Goal: Task Accomplishment & Management: Manage account settings

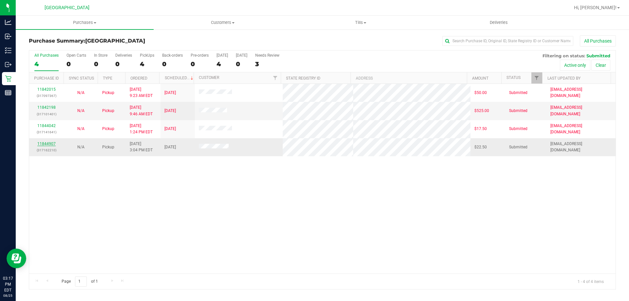
click at [51, 143] on link "11844907" at bounding box center [46, 143] width 18 height 5
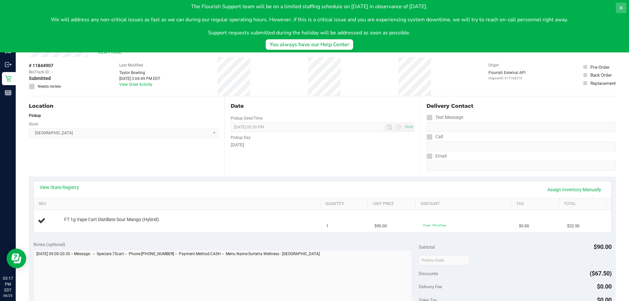
click at [622, 9] on icon at bounding box center [620, 7] width 3 height 3
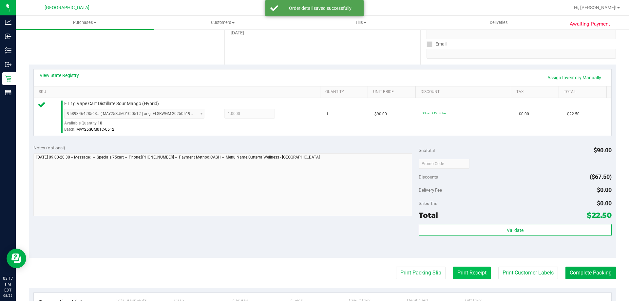
scroll to position [196, 0]
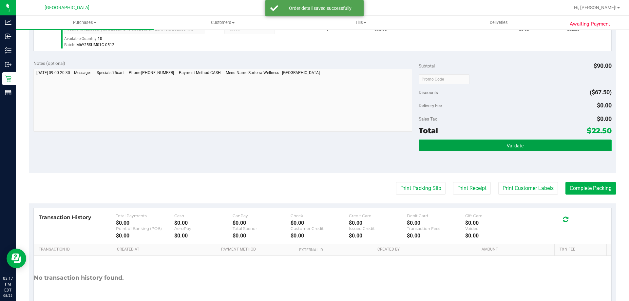
click at [510, 147] on span "Validate" at bounding box center [514, 145] width 17 height 5
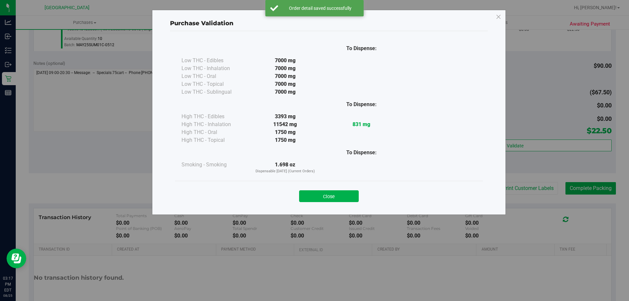
click at [336, 197] on button "Close" at bounding box center [329, 196] width 60 height 12
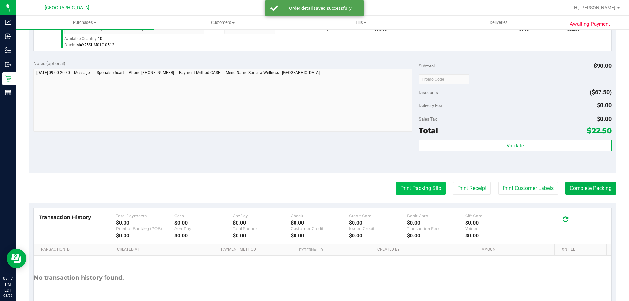
click at [403, 184] on button "Print Packing Slip" at bounding box center [420, 188] width 49 height 12
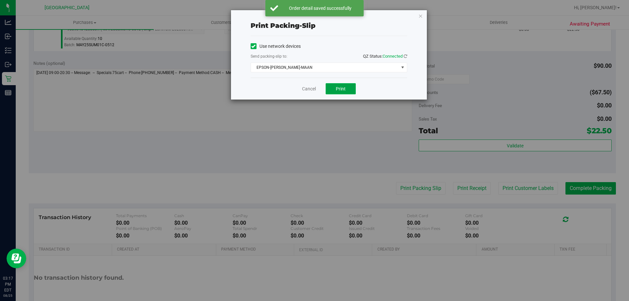
click at [330, 89] on button "Print" at bounding box center [340, 88] width 30 height 11
click at [419, 18] on icon "button" at bounding box center [420, 16] width 5 height 8
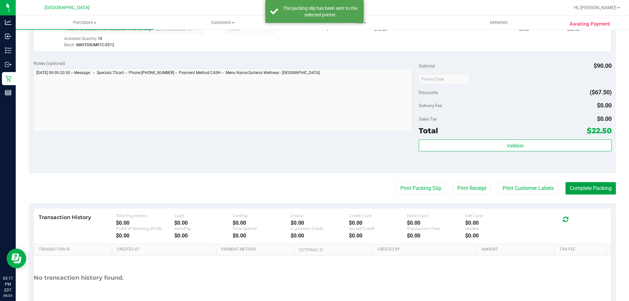
click at [583, 187] on button "Complete Packing" at bounding box center [590, 188] width 50 height 12
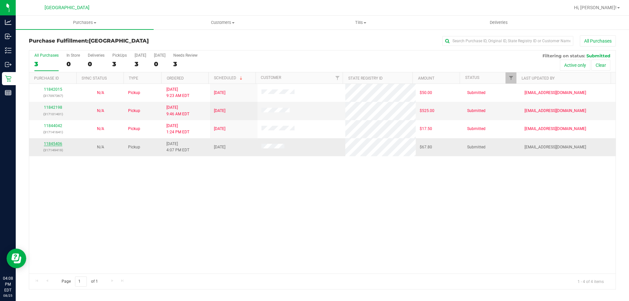
click at [57, 145] on link "11845406" at bounding box center [53, 143] width 18 height 5
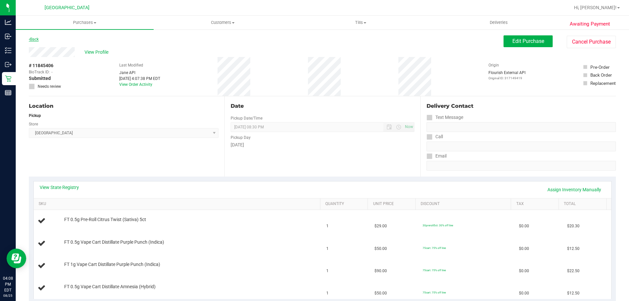
click at [33, 41] on link "Back" at bounding box center [34, 39] width 10 height 5
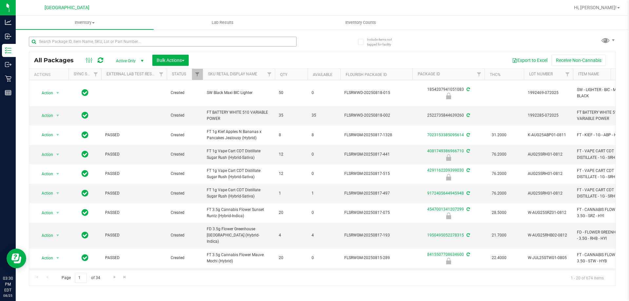
click at [173, 40] on div at bounding box center [175, 41] width 293 height 21
click at [172, 41] on input "text" at bounding box center [162, 42] width 267 height 10
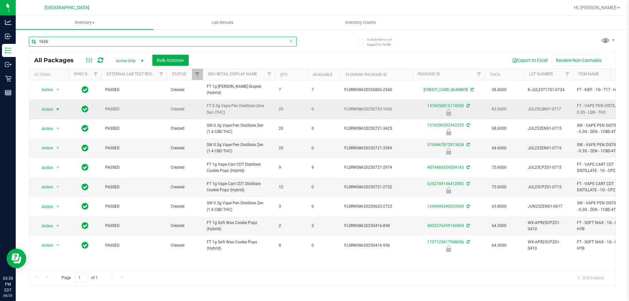
type input "1626"
click at [55, 110] on span "select" at bounding box center [58, 109] width 8 height 9
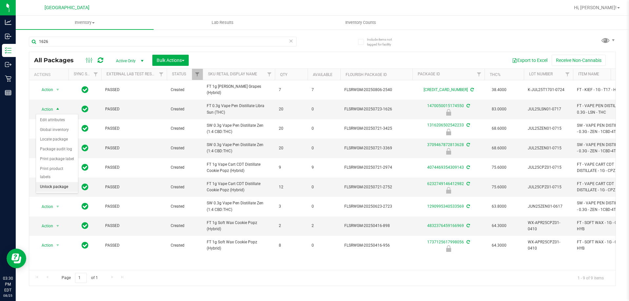
drag, startPoint x: 61, startPoint y: 180, endPoint x: 27, endPoint y: 61, distance: 123.8
click at [61, 182] on li "Unlock package" at bounding box center [57, 187] width 42 height 10
click at [85, 47] on div "1626" at bounding box center [162, 44] width 267 height 15
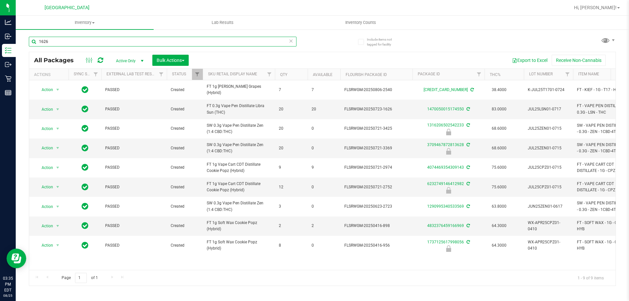
click at [84, 44] on input "1626" at bounding box center [162, 42] width 267 height 10
type input "1"
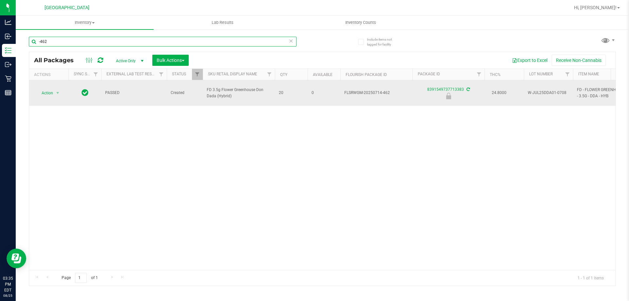
type input "-462"
click at [48, 88] on span "Action" at bounding box center [45, 92] width 18 height 9
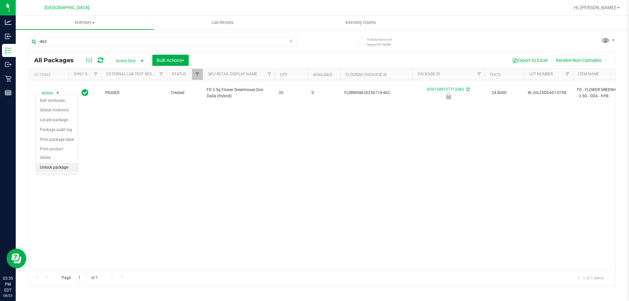
click at [57, 163] on li "Unlock package" at bounding box center [57, 168] width 42 height 10
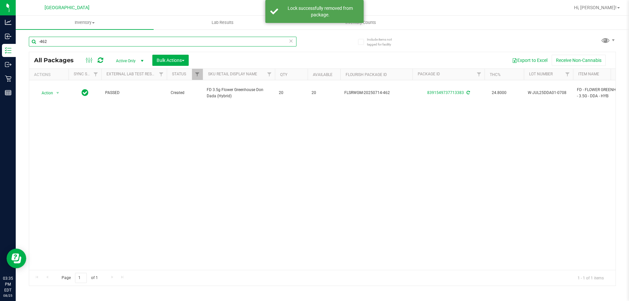
click at [53, 38] on input "-462" at bounding box center [162, 42] width 267 height 10
type input "-"
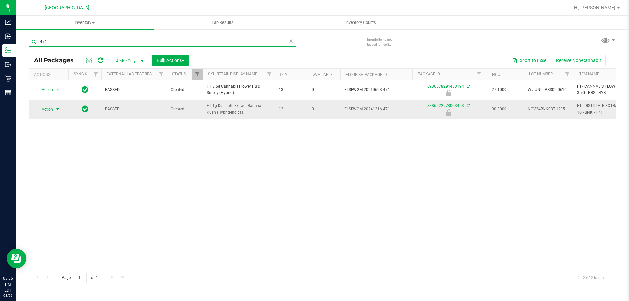
type input "-471"
click at [45, 108] on span "Action" at bounding box center [45, 109] width 18 height 9
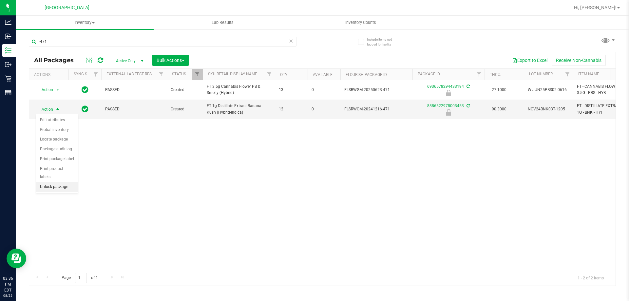
click at [56, 182] on li "Unlock package" at bounding box center [57, 187] width 42 height 10
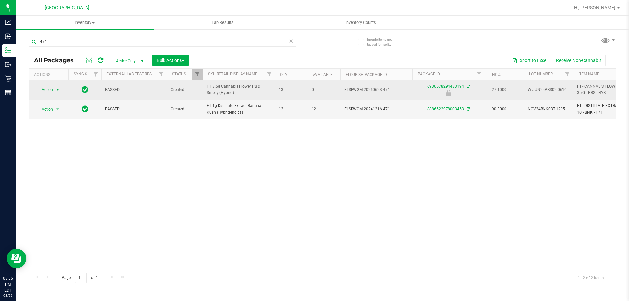
click at [50, 91] on span "Action" at bounding box center [45, 89] width 18 height 9
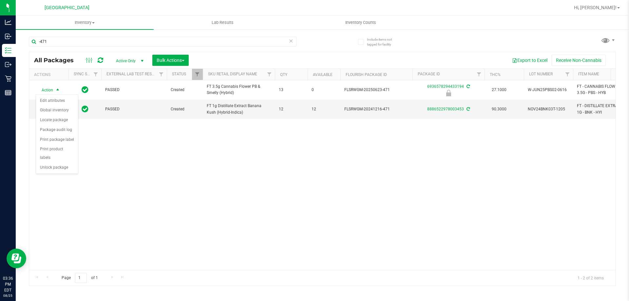
click at [115, 176] on div "Action Action Edit attributes Global inventory Locate package Package audit log…" at bounding box center [322, 175] width 586 height 190
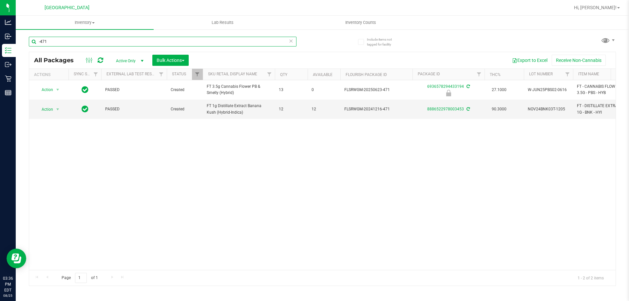
click at [60, 39] on input "-471" at bounding box center [162, 42] width 267 height 10
type input "-"
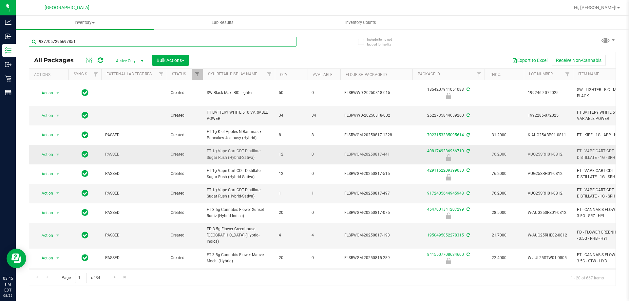
type input "9377057295697851"
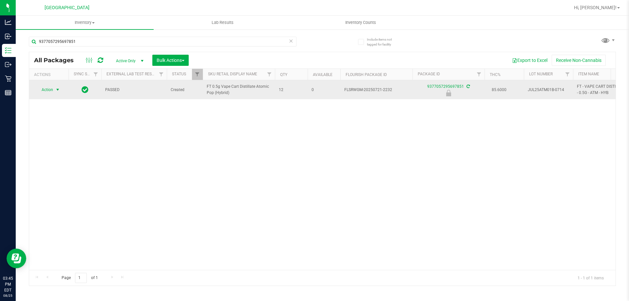
click at [50, 91] on span "Action" at bounding box center [45, 89] width 18 height 9
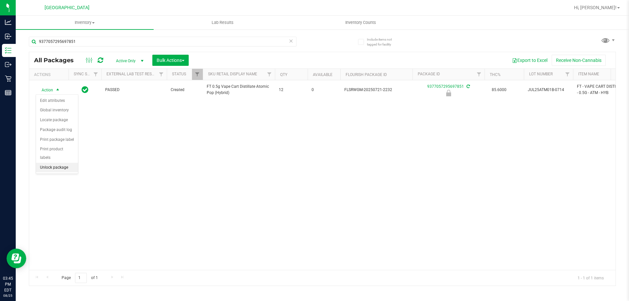
click at [71, 163] on li "Unlock package" at bounding box center [57, 168] width 42 height 10
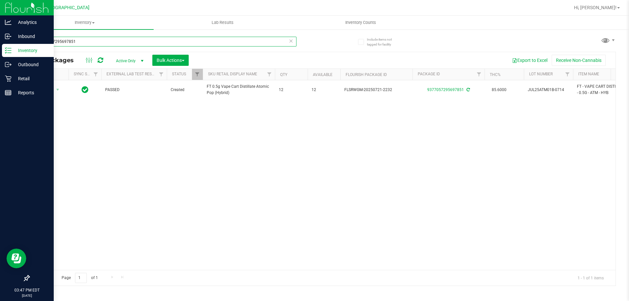
drag, startPoint x: 112, startPoint y: 40, endPoint x: 14, endPoint y: 54, distance: 98.3
click at [14, 54] on div "Analytics Inbound Inventory Outbound Retail Reports 03:47 PM EDT 08/25/2025 08/…" at bounding box center [314, 150] width 629 height 301
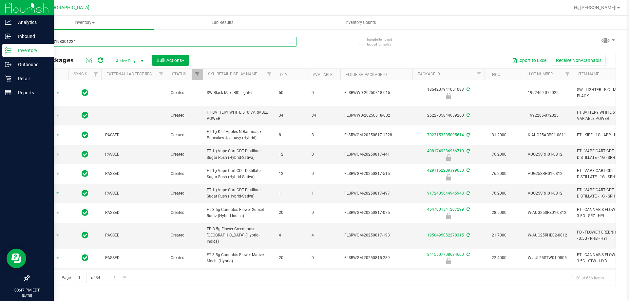
type input "3019778198301224"
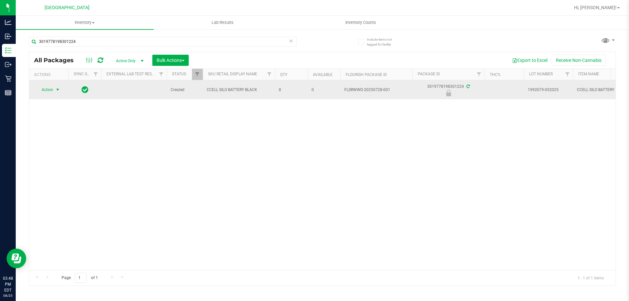
click at [54, 90] on span "select" at bounding box center [58, 89] width 8 height 9
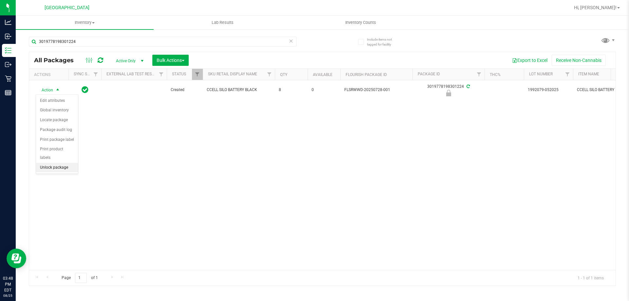
click at [60, 163] on li "Unlock package" at bounding box center [57, 168] width 42 height 10
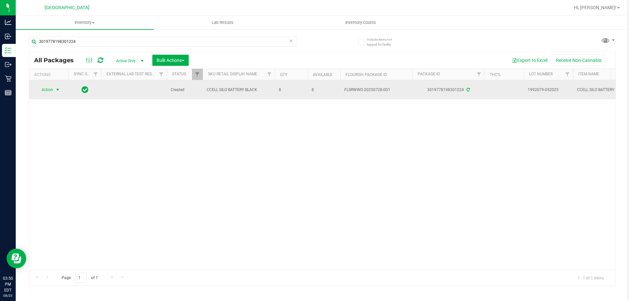
click at [49, 90] on span "Action" at bounding box center [45, 89] width 18 height 9
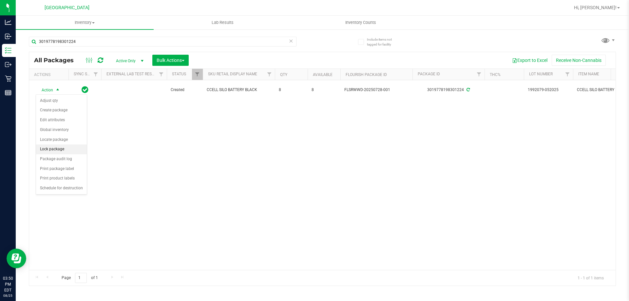
click at [57, 146] on li "Lock package" at bounding box center [61, 149] width 51 height 10
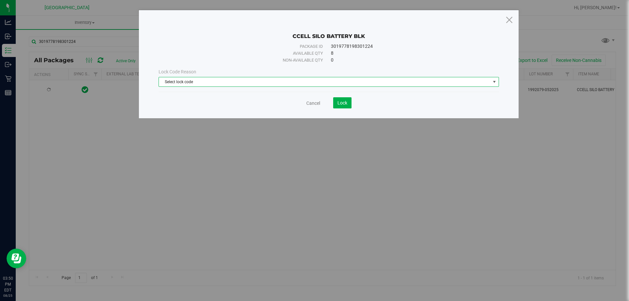
click at [223, 79] on span "Select lock code" at bounding box center [324, 81] width 331 height 9
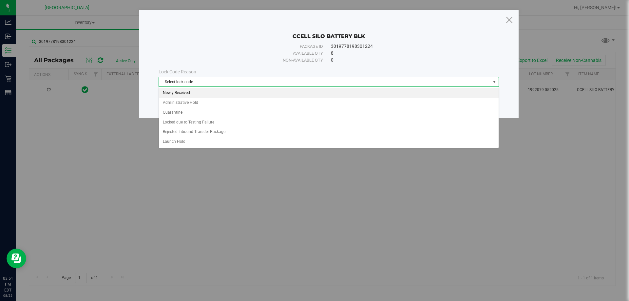
click at [200, 93] on li "Newly Received" at bounding box center [329, 93] width 340 height 10
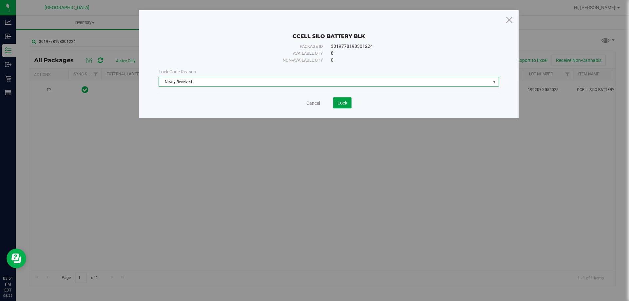
click at [344, 103] on span "Lock" at bounding box center [342, 102] width 10 height 5
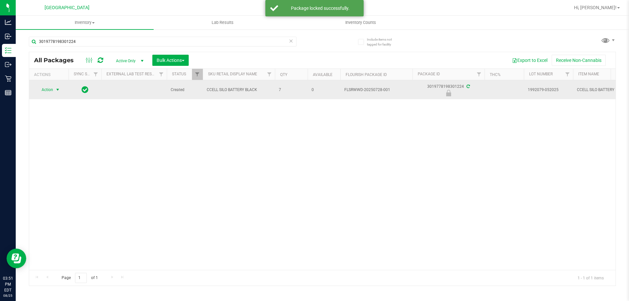
click at [56, 92] on span "select" at bounding box center [57, 89] width 5 height 5
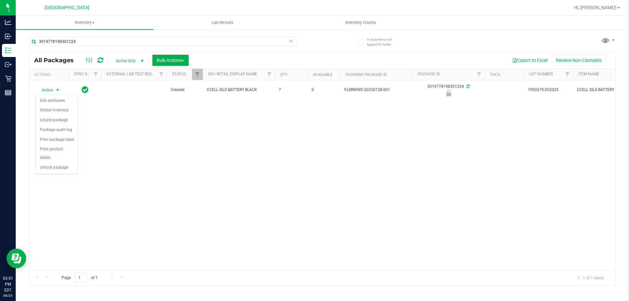
click at [143, 148] on div "Action Action Edit attributes Global inventory Locate package Package audit log…" at bounding box center [322, 175] width 586 height 190
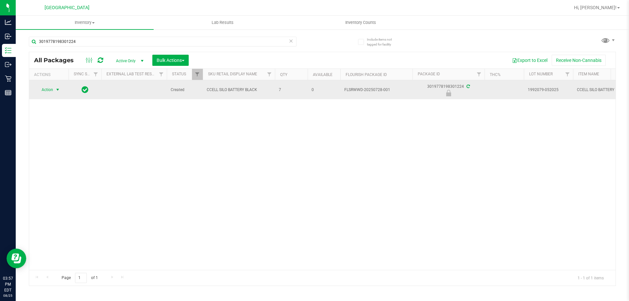
drag, startPoint x: 52, startPoint y: 88, endPoint x: 58, endPoint y: 88, distance: 5.2
click at [55, 88] on span "Action" at bounding box center [49, 89] width 26 height 9
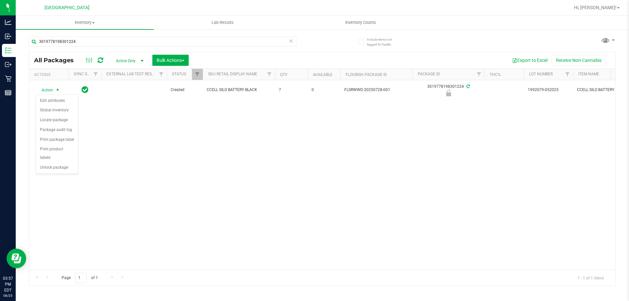
click at [123, 175] on div "Action Action Edit attributes Global inventory Locate package Package audit log…" at bounding box center [322, 175] width 586 height 190
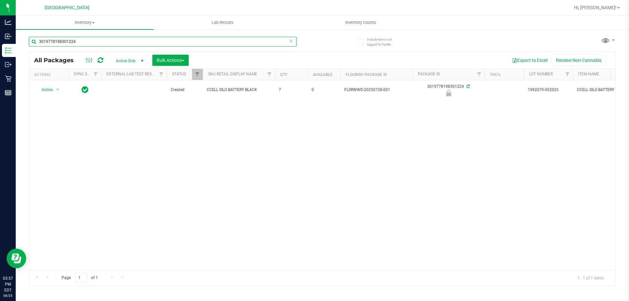
click at [73, 42] on input "3019778198301224" at bounding box center [162, 42] width 267 height 10
type input "3"
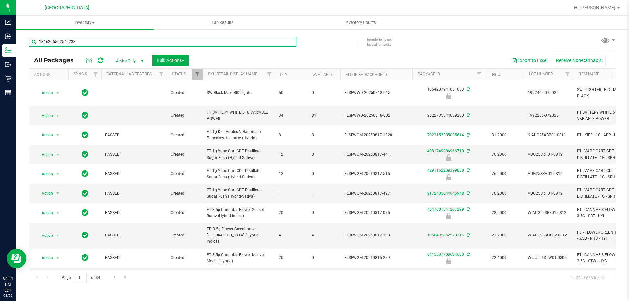
type input "1316206502542233"
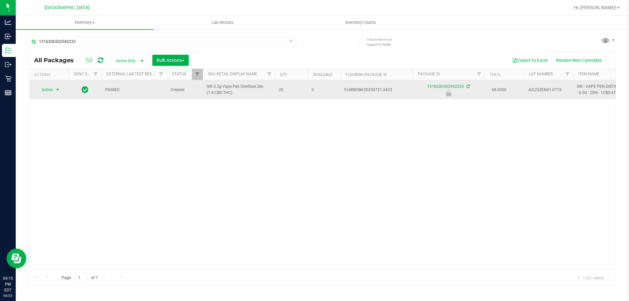
click at [58, 90] on span "select" at bounding box center [57, 89] width 5 height 5
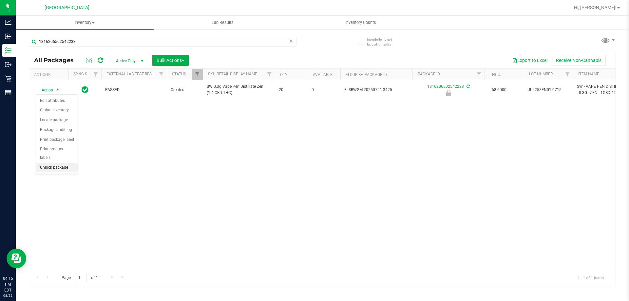
click at [67, 163] on li "Unlock package" at bounding box center [57, 168] width 42 height 10
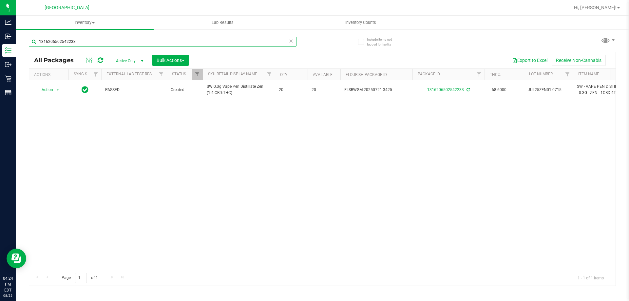
click at [76, 38] on input "1316206502542233" at bounding box center [162, 42] width 267 height 10
type input "1"
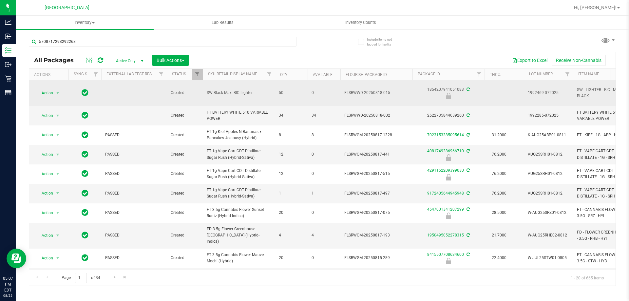
type input "5708717293292268"
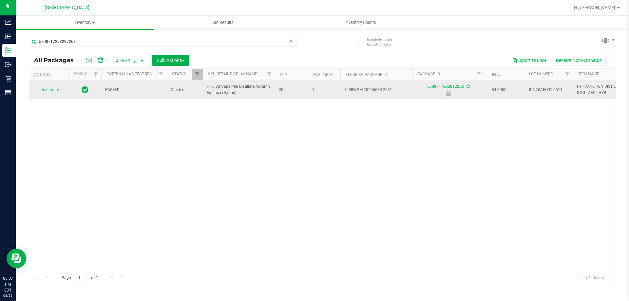
click at [57, 91] on span "select" at bounding box center [57, 89] width 5 height 5
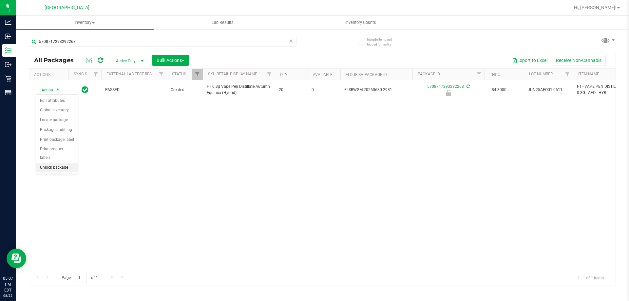
click at [63, 163] on li "Unlock package" at bounding box center [57, 168] width 42 height 10
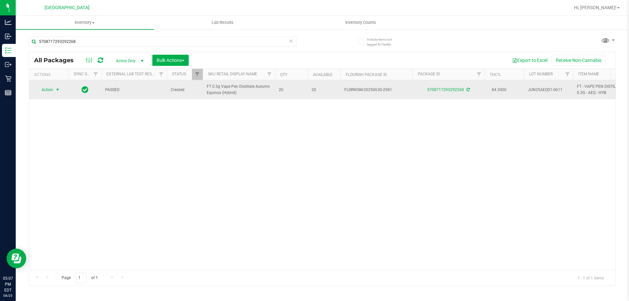
click at [57, 88] on span "select" at bounding box center [57, 89] width 5 height 5
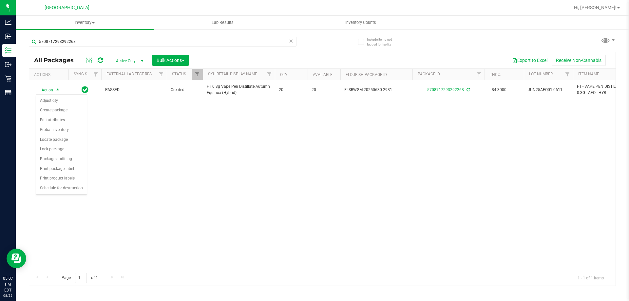
click at [135, 154] on div "Action Action Adjust qty Create package Edit attributes Global inventory Locate…" at bounding box center [322, 175] width 586 height 190
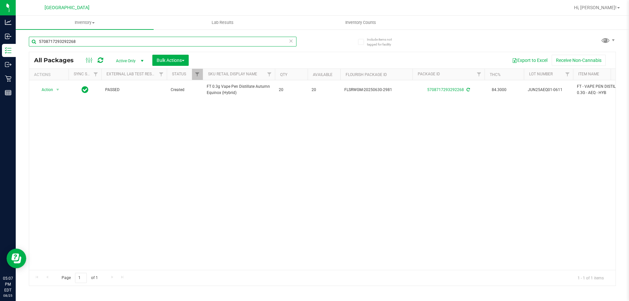
click at [83, 43] on input "5708717293292268" at bounding box center [162, 42] width 267 height 10
type input "5"
type input "7968781952487673"
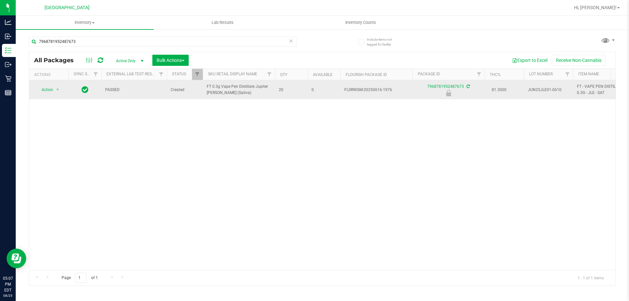
click at [57, 93] on span "select" at bounding box center [58, 89] width 8 height 9
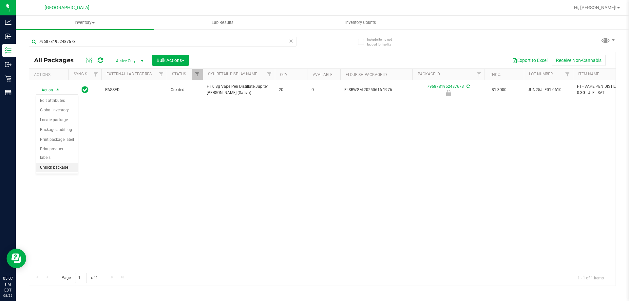
click at [60, 163] on li "Unlock package" at bounding box center [57, 168] width 42 height 10
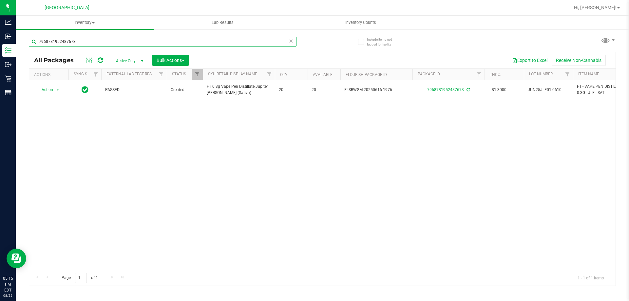
click at [84, 42] on input "7968781952487673" at bounding box center [162, 42] width 267 height 10
type input "7"
type input "1144491623432654"
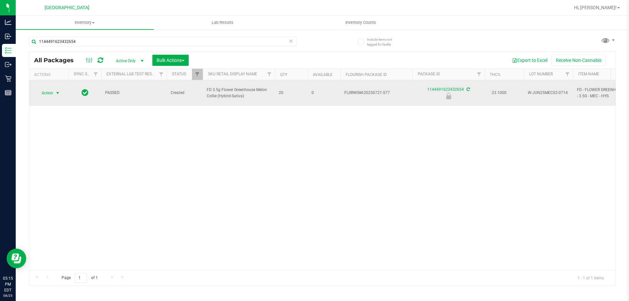
click at [58, 90] on span "select" at bounding box center [57, 92] width 5 height 5
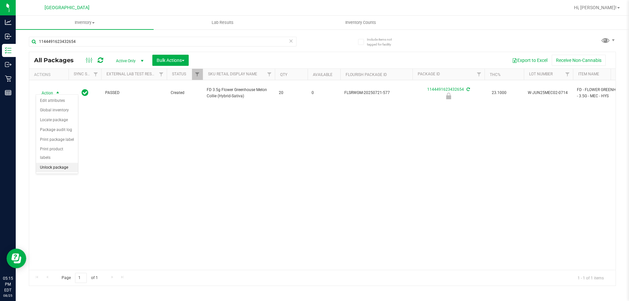
click at [64, 163] on li "Unlock package" at bounding box center [57, 168] width 42 height 10
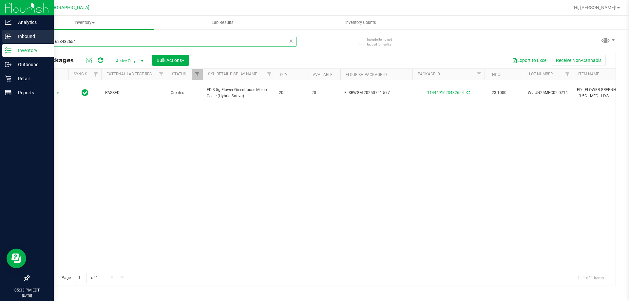
drag, startPoint x: 110, startPoint y: 45, endPoint x: 0, endPoint y: 42, distance: 110.0
click at [0, 42] on div "Analytics Inbound Inventory Outbound Retail Reports 05:33 PM EDT 08/25/2025 08/…" at bounding box center [314, 150] width 629 height 301
type input "9277499499998716"
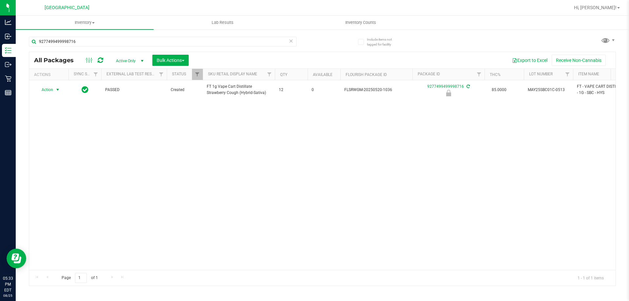
click at [55, 90] on span "select" at bounding box center [57, 89] width 5 height 5
click at [64, 163] on li "Unlock package" at bounding box center [57, 168] width 42 height 10
click at [83, 38] on input "9277499499998716" at bounding box center [162, 42] width 267 height 10
type input "9"
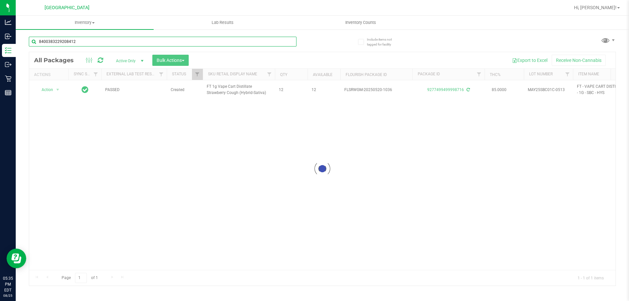
type input "8400383229208412"
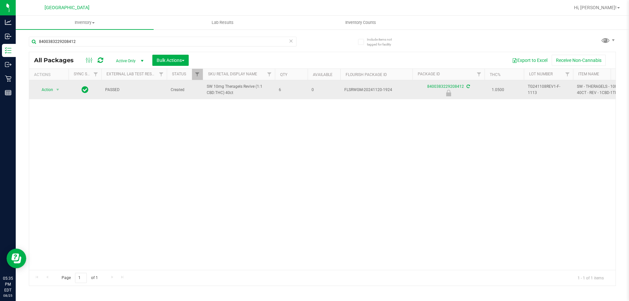
click at [56, 97] on td "Action Action Edit attributes Global inventory Locate package Package audit log…" at bounding box center [48, 89] width 39 height 19
click at [56, 90] on span "select" at bounding box center [57, 89] width 5 height 5
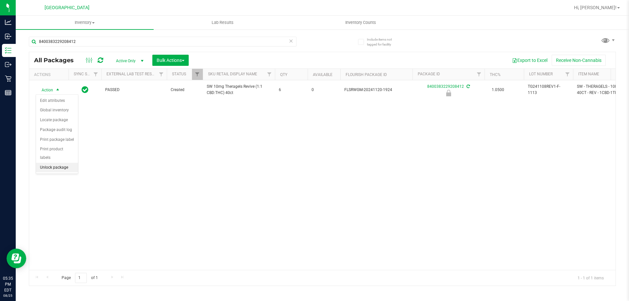
drag, startPoint x: 57, startPoint y: 157, endPoint x: 163, endPoint y: 180, distance: 108.5
click at [57, 163] on li "Unlock package" at bounding box center [57, 168] width 42 height 10
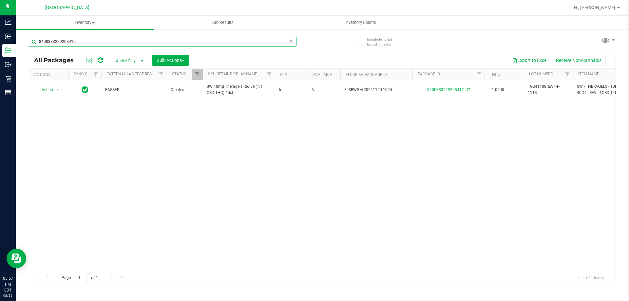
click at [82, 43] on input "8400383229208412" at bounding box center [162, 42] width 267 height 10
type input "8"
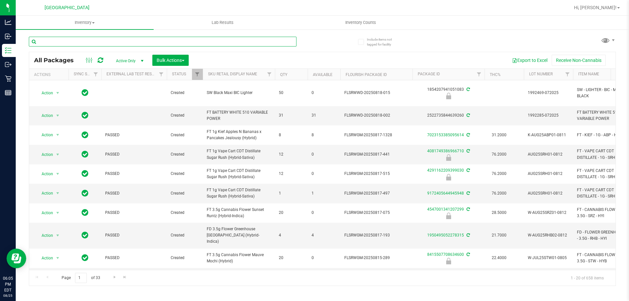
click at [75, 41] on input "text" at bounding box center [162, 42] width 267 height 10
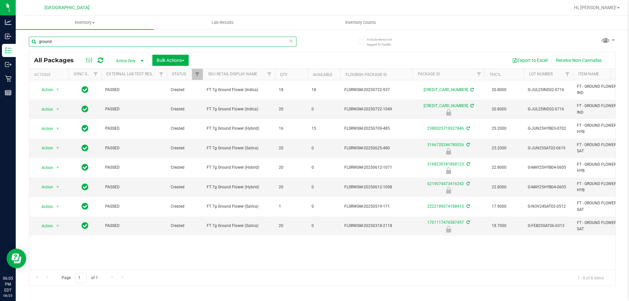
click at [64, 46] on input "ground" at bounding box center [162, 42] width 267 height 10
type input "g"
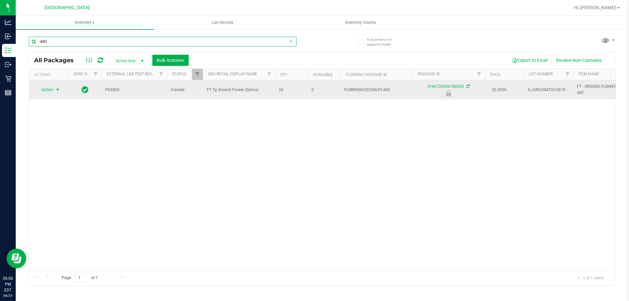
type input "-480"
click at [62, 90] on span "select" at bounding box center [58, 89] width 8 height 9
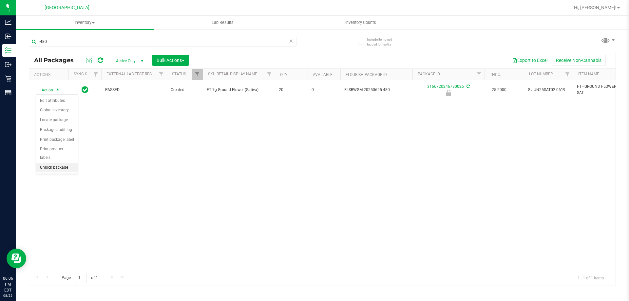
click at [56, 163] on li "Unlock package" at bounding box center [57, 168] width 42 height 10
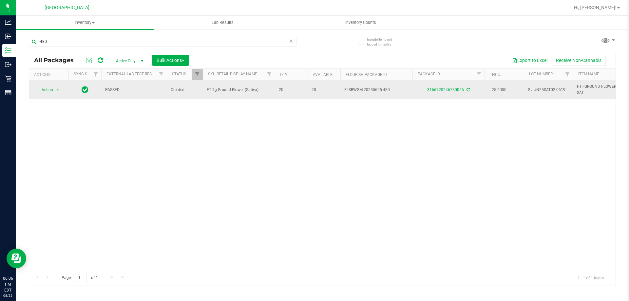
click at [58, 96] on td "Action Action Adjust qty Create package Edit attributes Global inventory Locate…" at bounding box center [48, 89] width 39 height 19
click at [51, 92] on span "Action" at bounding box center [45, 89] width 18 height 9
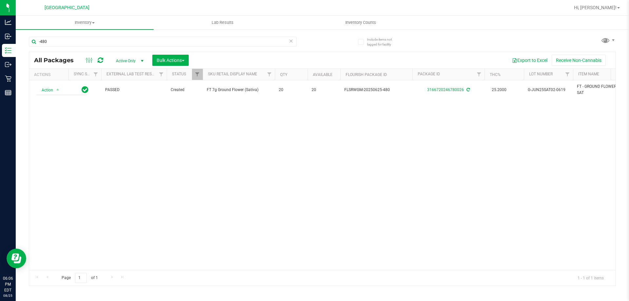
click at [142, 144] on div "Action Action Adjust qty Create package Edit attributes Global inventory Locate…" at bounding box center [322, 175] width 586 height 190
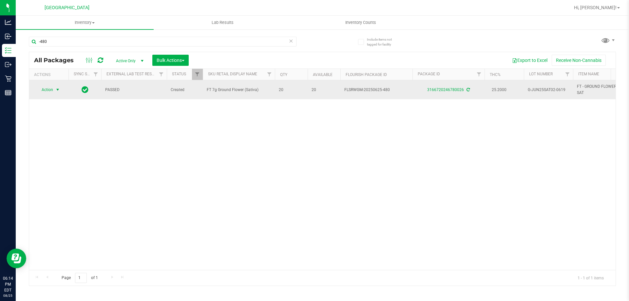
click at [50, 91] on span "Action" at bounding box center [45, 89] width 18 height 9
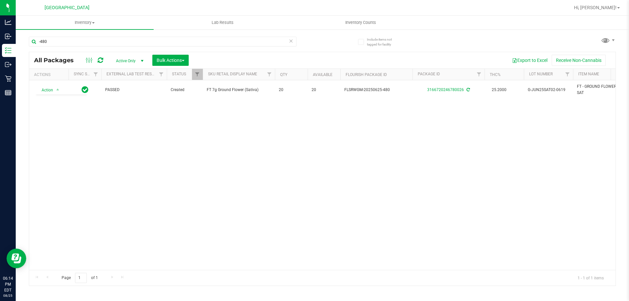
click at [121, 157] on div "Action Action Adjust qty Create package Edit attributes Global inventory Locate…" at bounding box center [322, 175] width 586 height 190
click at [61, 44] on input "-480" at bounding box center [162, 42] width 267 height 10
type input "-"
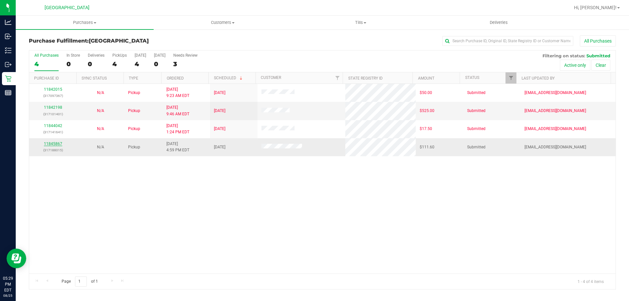
click at [55, 142] on link "11845867" at bounding box center [53, 143] width 18 height 5
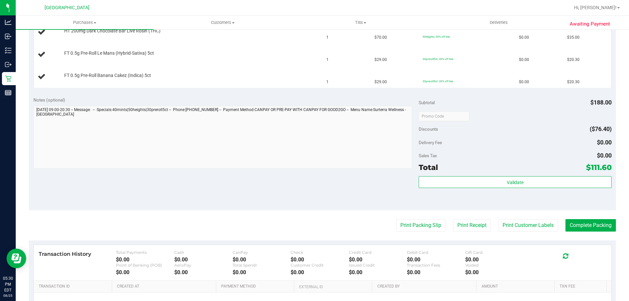
scroll to position [286, 0]
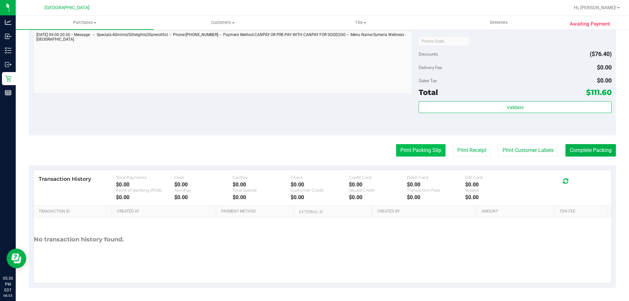
click at [410, 146] on button "Print Packing Slip" at bounding box center [420, 150] width 49 height 12
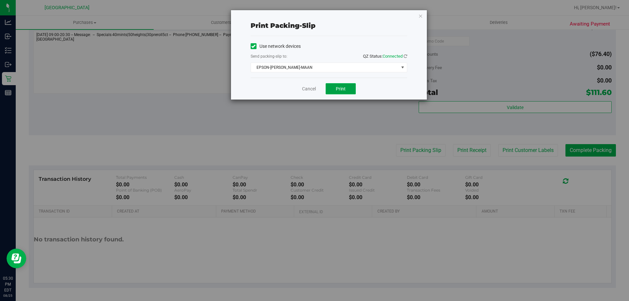
click at [338, 87] on span "Print" at bounding box center [341, 88] width 10 height 5
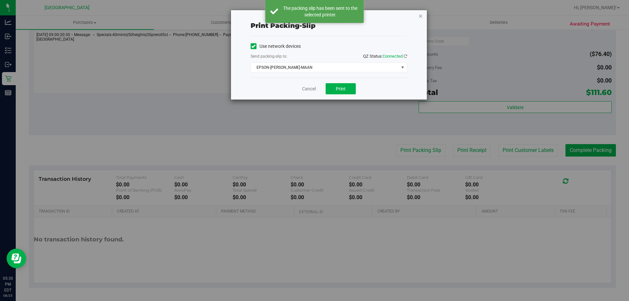
click at [420, 16] on icon "button" at bounding box center [420, 16] width 5 height 8
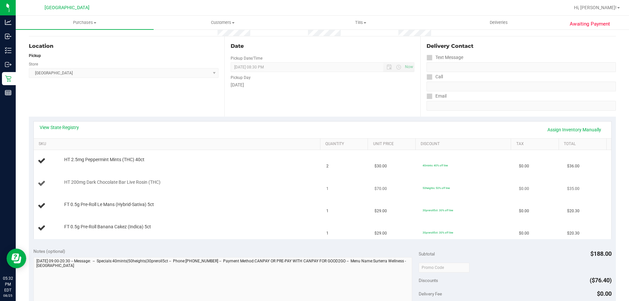
scroll to position [57, 0]
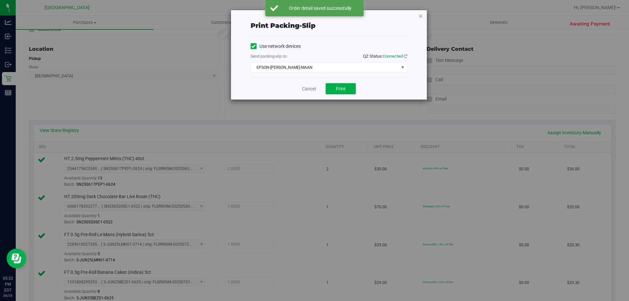
click at [420, 17] on icon "button" at bounding box center [420, 16] width 5 height 8
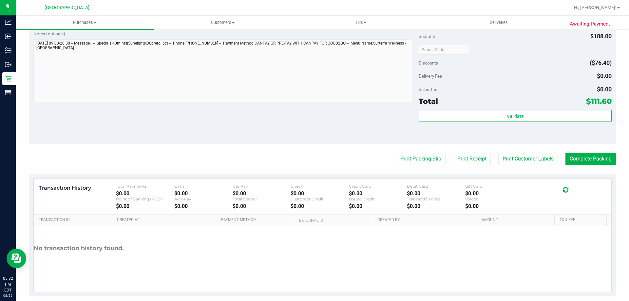
scroll to position [348, 0]
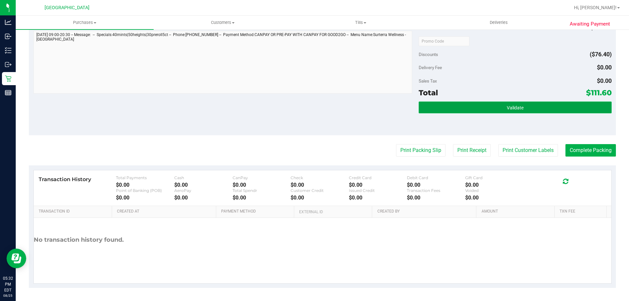
click at [488, 104] on button "Validate" at bounding box center [514, 107] width 193 height 12
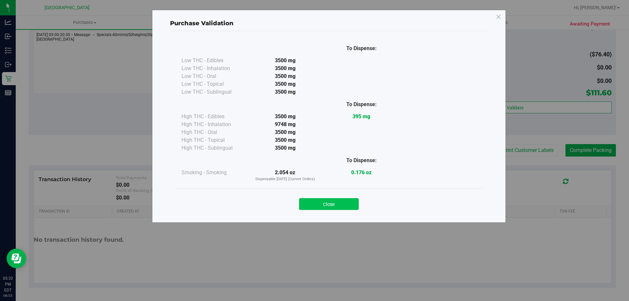
click at [334, 207] on button "Close" at bounding box center [329, 204] width 60 height 12
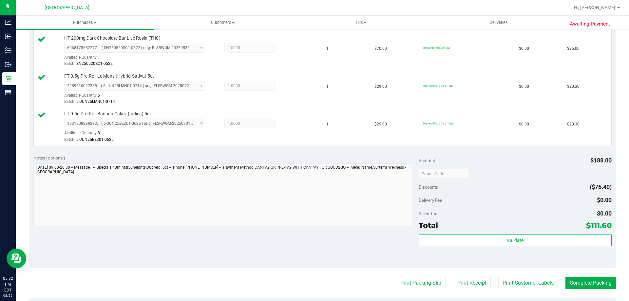
scroll to position [315, 0]
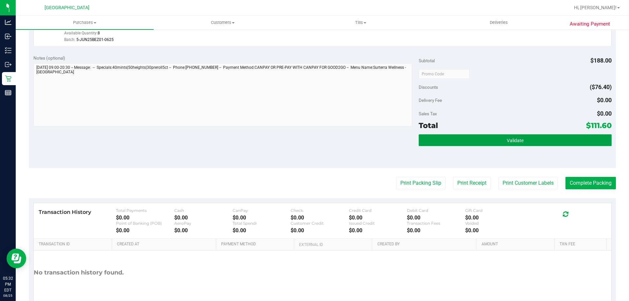
click at [506, 139] on span "Validate" at bounding box center [514, 140] width 17 height 5
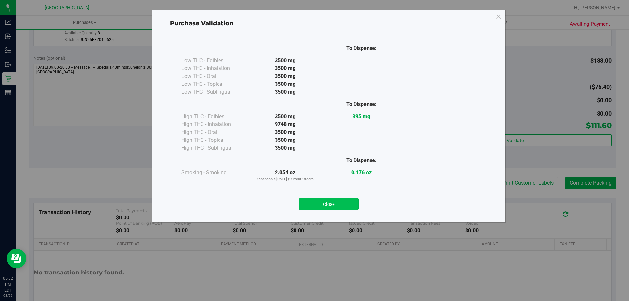
click at [345, 203] on button "Close" at bounding box center [329, 204] width 60 height 12
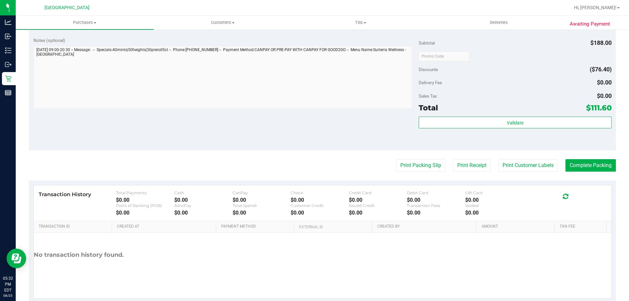
scroll to position [348, 0]
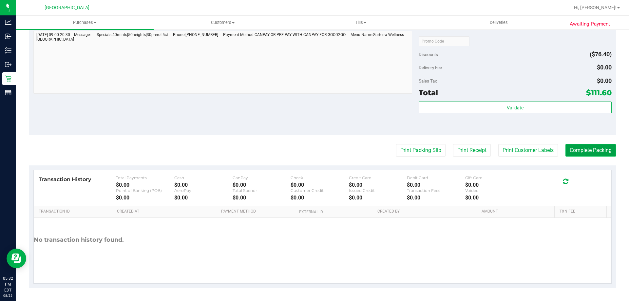
click at [593, 150] on button "Complete Packing" at bounding box center [590, 150] width 50 height 12
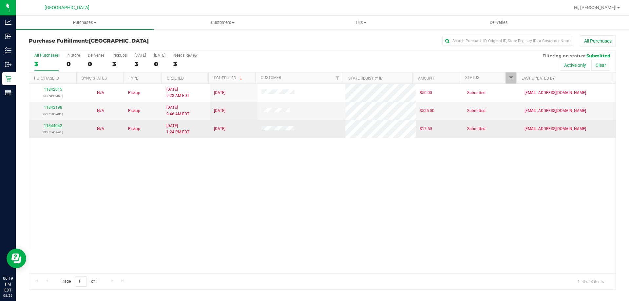
click at [56, 126] on link "11844042" at bounding box center [53, 125] width 18 height 5
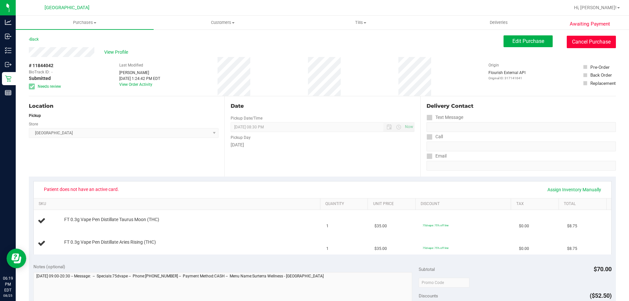
click at [585, 46] on button "Cancel Purchase" at bounding box center [590, 42] width 49 height 12
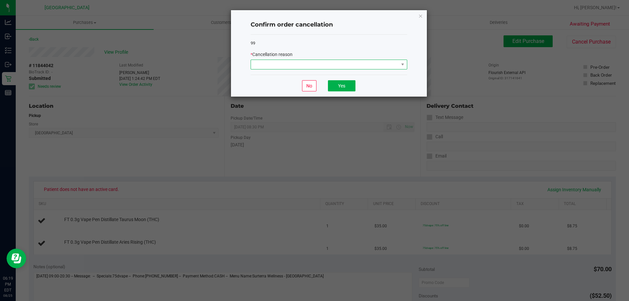
click at [359, 61] on span at bounding box center [325, 64] width 148 height 9
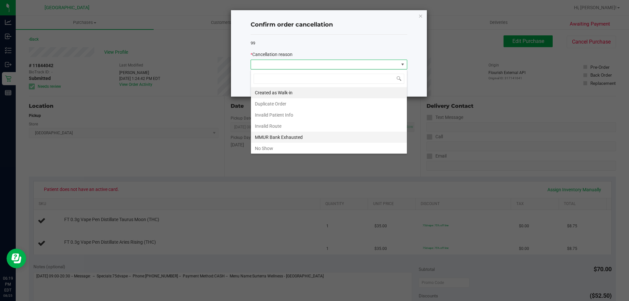
scroll to position [10, 156]
click at [286, 138] on li "MMUR Bank Exhausted" at bounding box center [329, 137] width 156 height 11
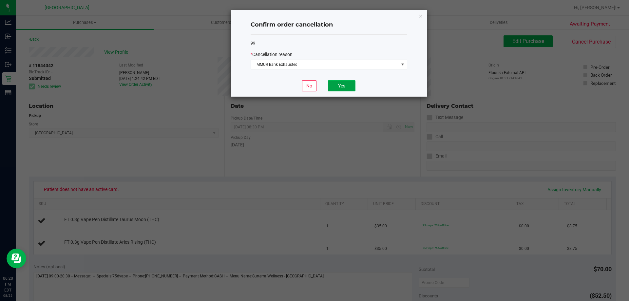
click at [347, 86] on button "Yes" at bounding box center [342, 85] width 28 height 11
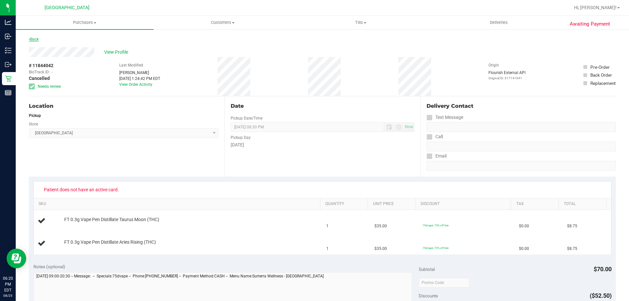
click at [37, 38] on link "Back" at bounding box center [34, 39] width 10 height 5
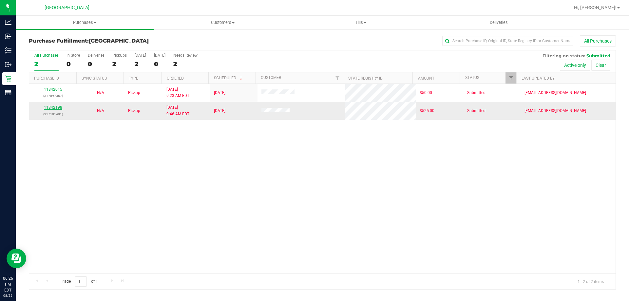
click at [59, 106] on link "11842198" at bounding box center [53, 107] width 18 height 5
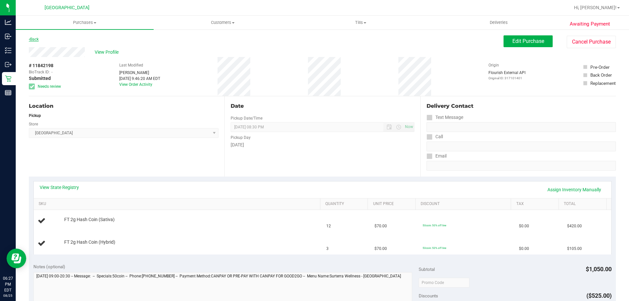
click at [34, 39] on link "Back" at bounding box center [34, 39] width 10 height 5
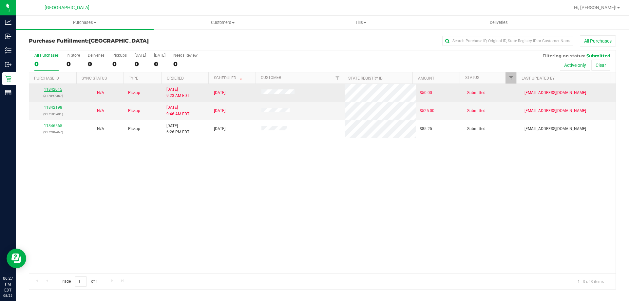
click at [52, 89] on link "11842015" at bounding box center [53, 89] width 18 height 5
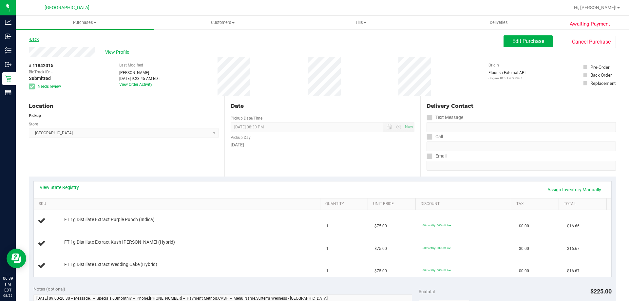
click at [32, 39] on link "Back" at bounding box center [34, 39] width 10 height 5
